Goal: Task Accomplishment & Management: Complete application form

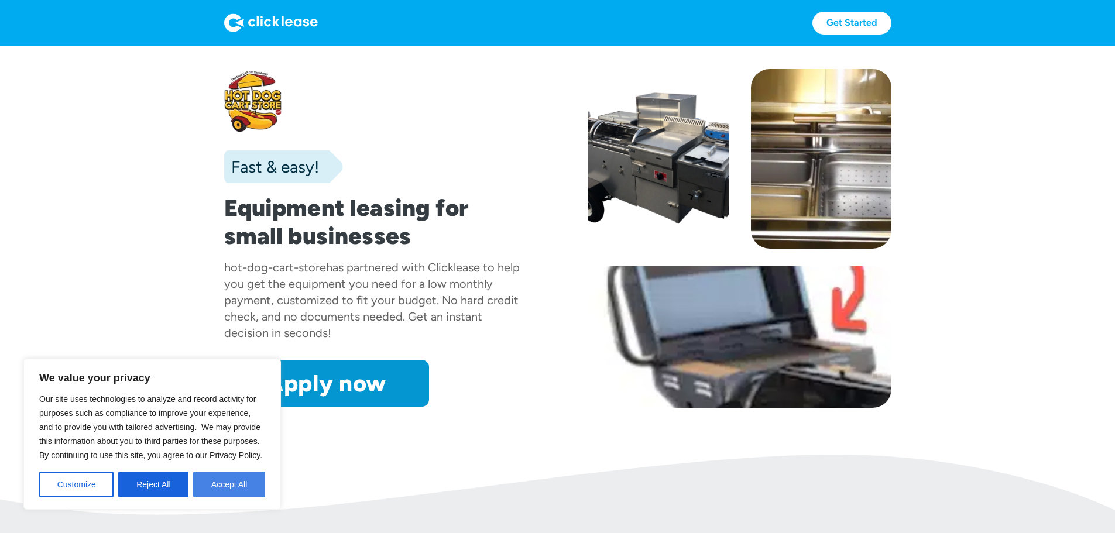
click at [230, 486] on button "Accept All" at bounding box center [229, 485] width 72 height 26
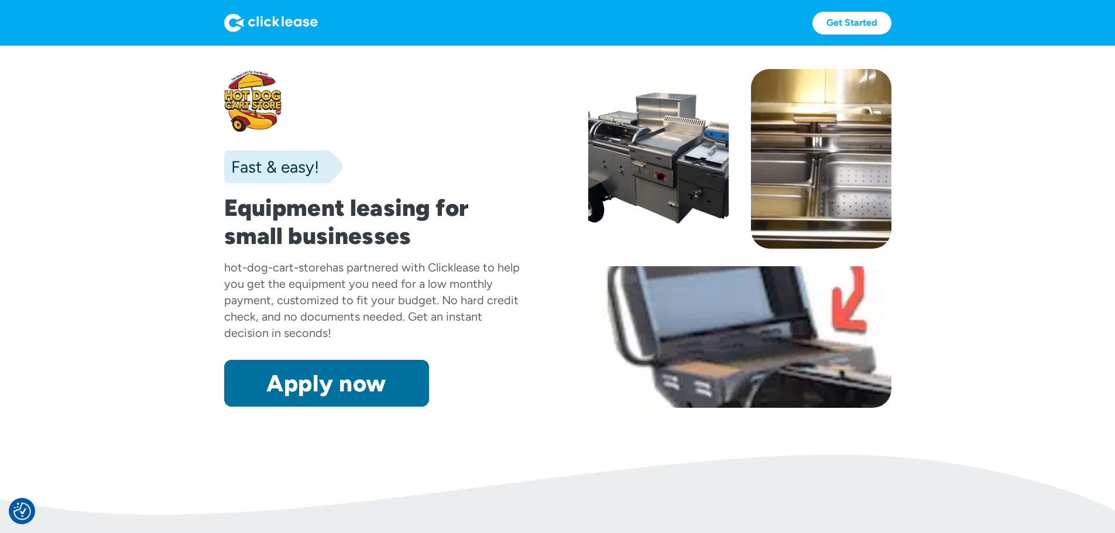
click at [249, 407] on link "Apply now" at bounding box center [326, 383] width 205 height 47
